Goal: Task Accomplishment & Management: Use online tool/utility

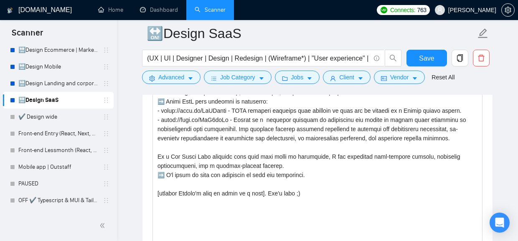
scroll to position [1145, 0]
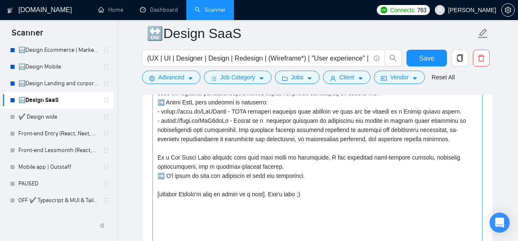
click at [233, 138] on textarea "Cover letter template:" at bounding box center [317, 162] width 330 height 188
drag, startPoint x: 475, startPoint y: 117, endPoint x: 152, endPoint y: 119, distance: 323.2
click at [152, 119] on textarea "Cover letter template:" at bounding box center [317, 162] width 330 height 188
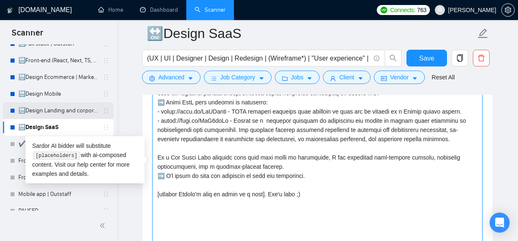
scroll to position [318, 0]
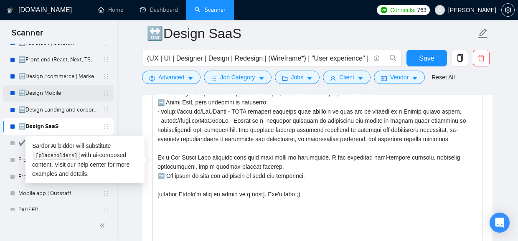
click at [50, 92] on link "🔛Design Mobile" at bounding box center [57, 93] width 79 height 17
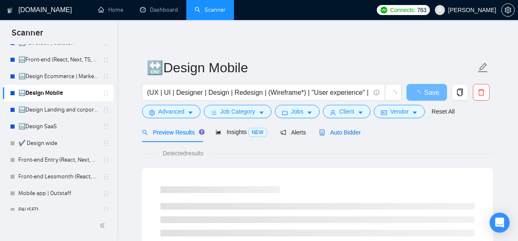
click at [350, 131] on span "Auto Bidder" at bounding box center [339, 132] width 41 height 7
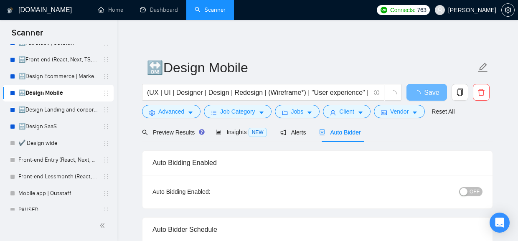
radio input "false"
radio input "true"
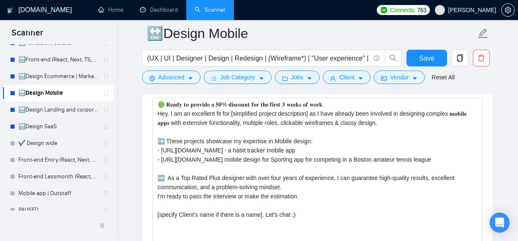
scroll to position [1029, 0]
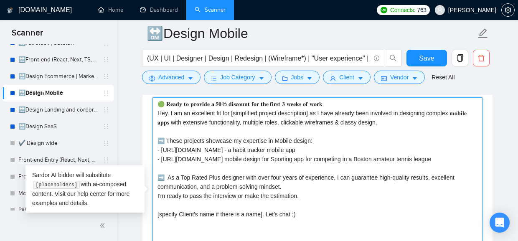
drag, startPoint x: 468, startPoint y: 163, endPoint x: 153, endPoint y: 150, distance: 315.1
click at [153, 151] on textarea "🟢 𝐑𝐞𝐚𝐝𝐲 𝐭𝐨 𝐩𝐫𝐨𝐯𝐢𝐝𝐞 𝐚 𝟓𝟎% 𝐝𝐢𝐬𝐜𝐨𝐮𝐧𝐭 𝐟𝐨𝐫 𝐭𝐡𝐞 𝐟𝐢𝐫𝐬𝐭 𝟑 𝐰𝐞𝐞𝐤𝐬 𝐨𝐟 𝐰𝐨𝐫𝐤 Hey. I am an ex…" at bounding box center [317, 191] width 330 height 188
click at [271, 168] on textarea "🟢 𝐑𝐞𝐚𝐝𝐲 𝐭𝐨 𝐩𝐫𝐨𝐯𝐢𝐝𝐞 𝐚 𝟓𝟎% 𝐝𝐢𝐬𝐜𝐨𝐮𝐧𝐭 𝐟𝐨𝐫 𝐭𝐡𝐞 𝐟𝐢𝐫𝐬𝐭 𝟑 𝐰𝐞𝐞𝐤𝐬 𝐨𝐟 𝐰𝐨𝐫𝐤 Hey. I am an ex…" at bounding box center [317, 191] width 330 height 188
drag, startPoint x: 306, startPoint y: 155, endPoint x: 140, endPoint y: 155, distance: 165.8
click at [152, 155] on textarea "🟢 𝐑𝐞𝐚𝐝𝐲 𝐭𝐨 𝐩𝐫𝐨𝐯𝐢𝐝𝐞 𝐚 𝟓𝟎% 𝐝𝐢𝐬𝐜𝐨𝐮𝐧𝐭 𝐟𝐨𝐫 𝐭𝐡𝐞 𝐟𝐢𝐫𝐬𝐭 𝟑 𝐰𝐞𝐞𝐤𝐬 𝐨𝐟 𝐰𝐨𝐫𝐤 Hey. I am an ex…" at bounding box center [317, 191] width 330 height 188
